Goal: Information Seeking & Learning: Find specific fact

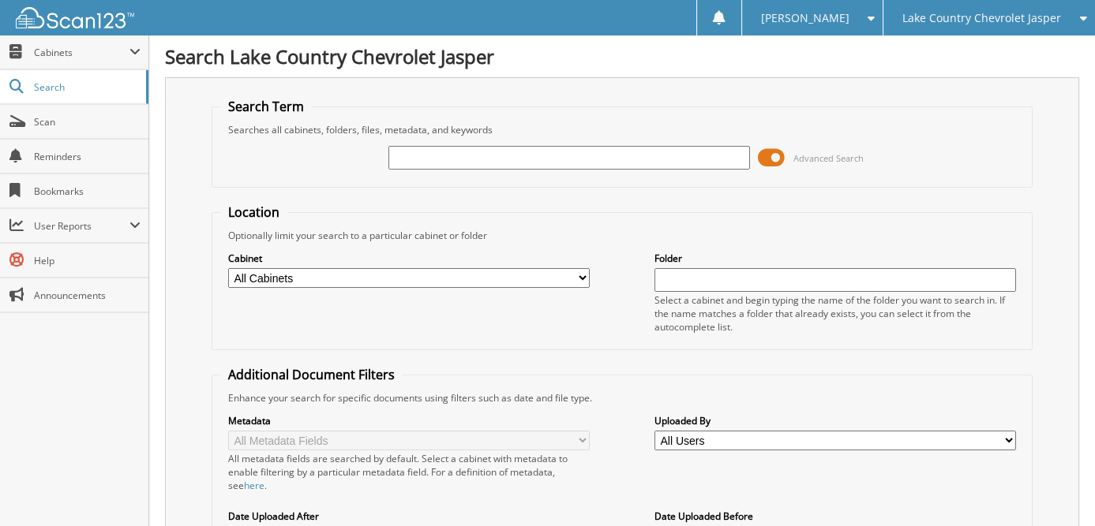
click at [496, 167] on input "text" at bounding box center [568, 158] width 361 height 24
type input "RR370502"
